Goal: Information Seeking & Learning: Learn about a topic

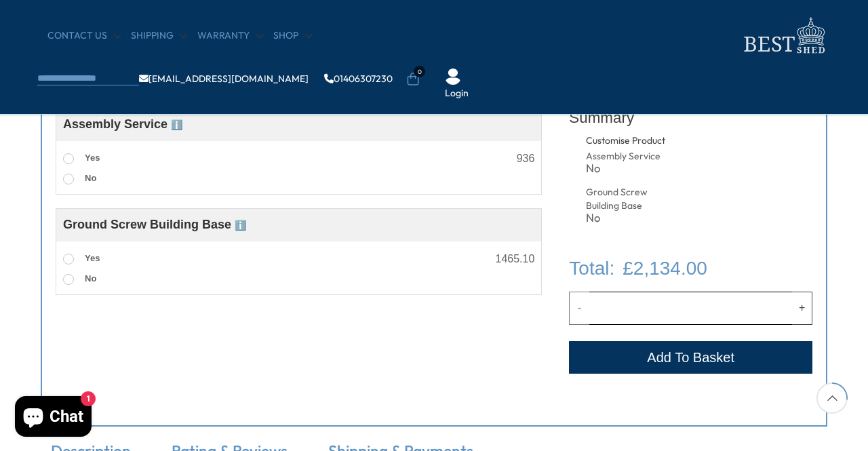
scroll to position [562, 0]
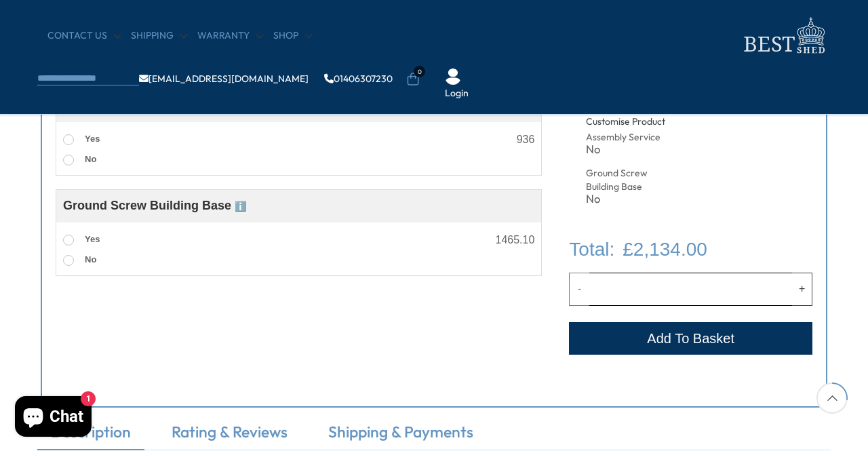
click at [240, 206] on span "ℹ️" at bounding box center [241, 206] width 12 height 11
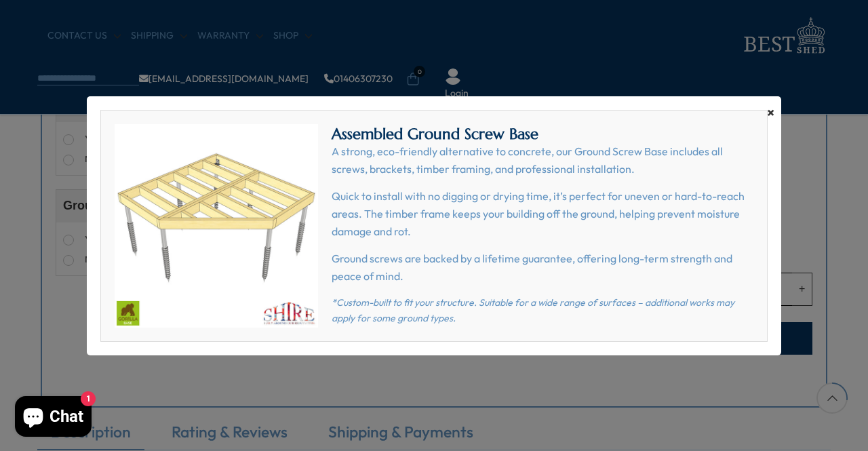
click at [771, 113] on span "×" at bounding box center [770, 112] width 7 height 19
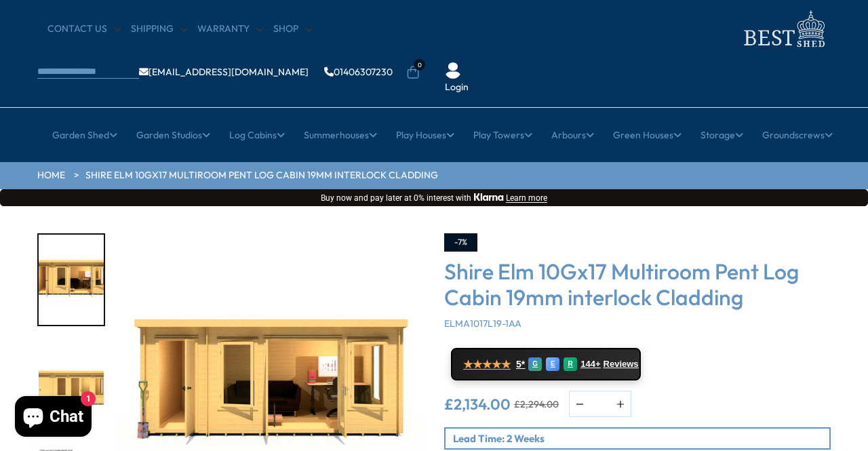
scroll to position [43, 0]
